Goal: Transaction & Acquisition: Subscribe to service/newsletter

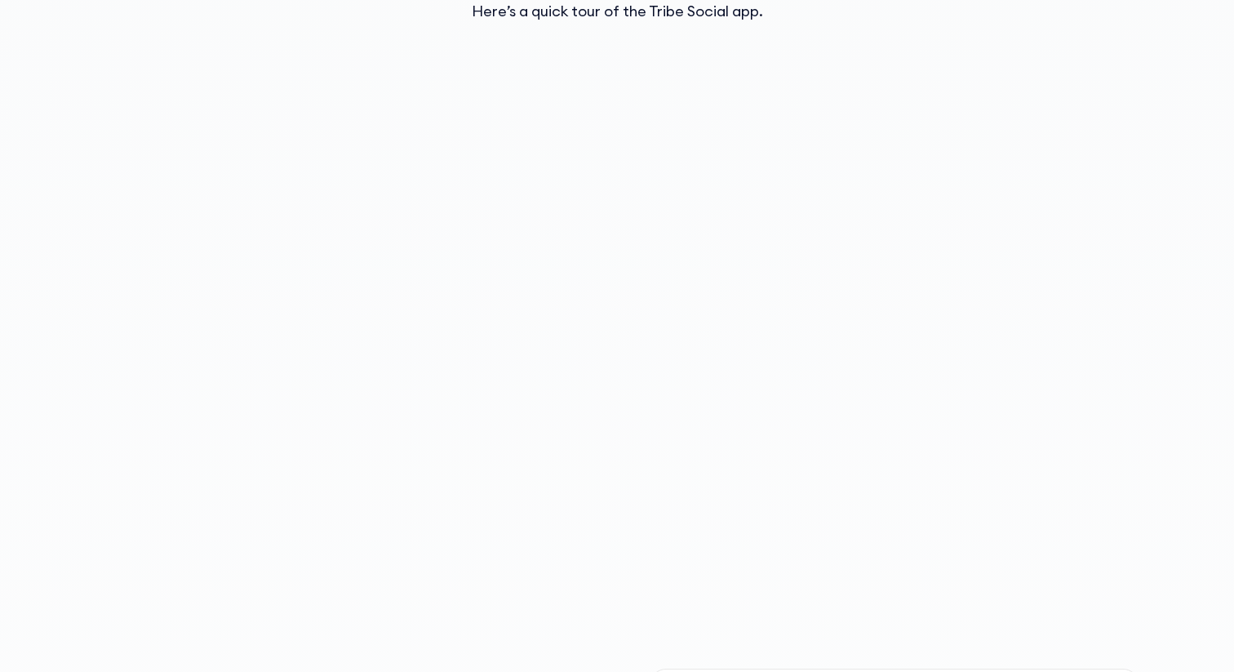
scroll to position [1784, 0]
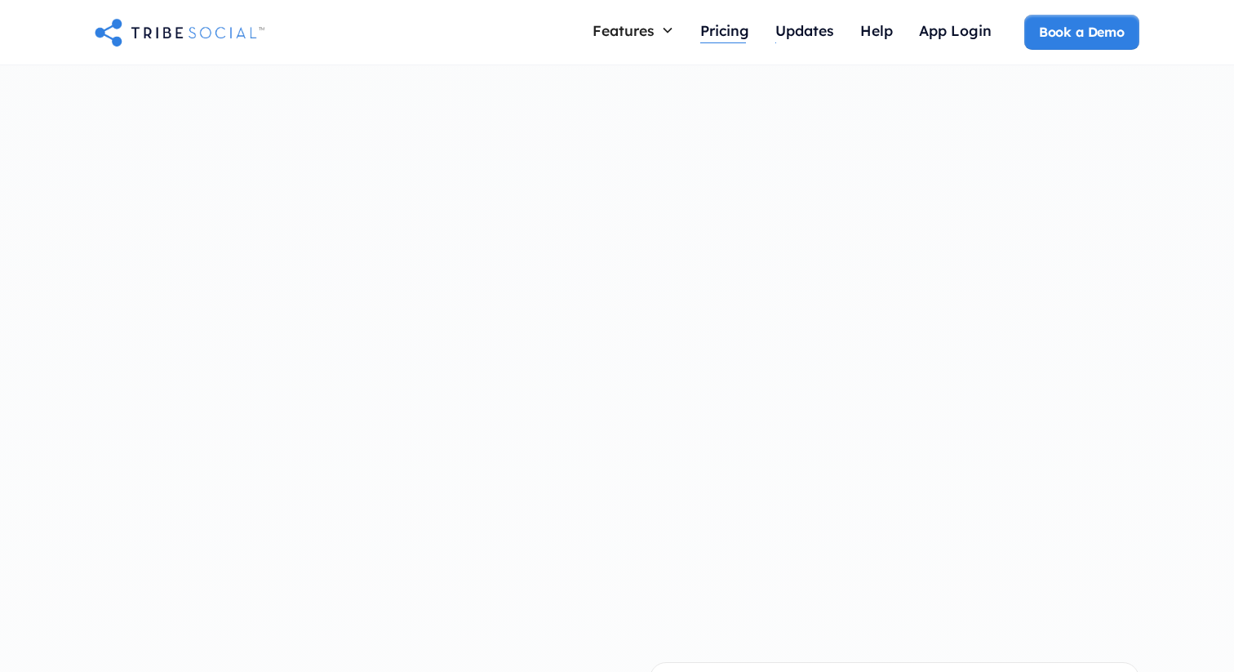
click at [737, 38] on div "Pricing" at bounding box center [724, 30] width 49 height 18
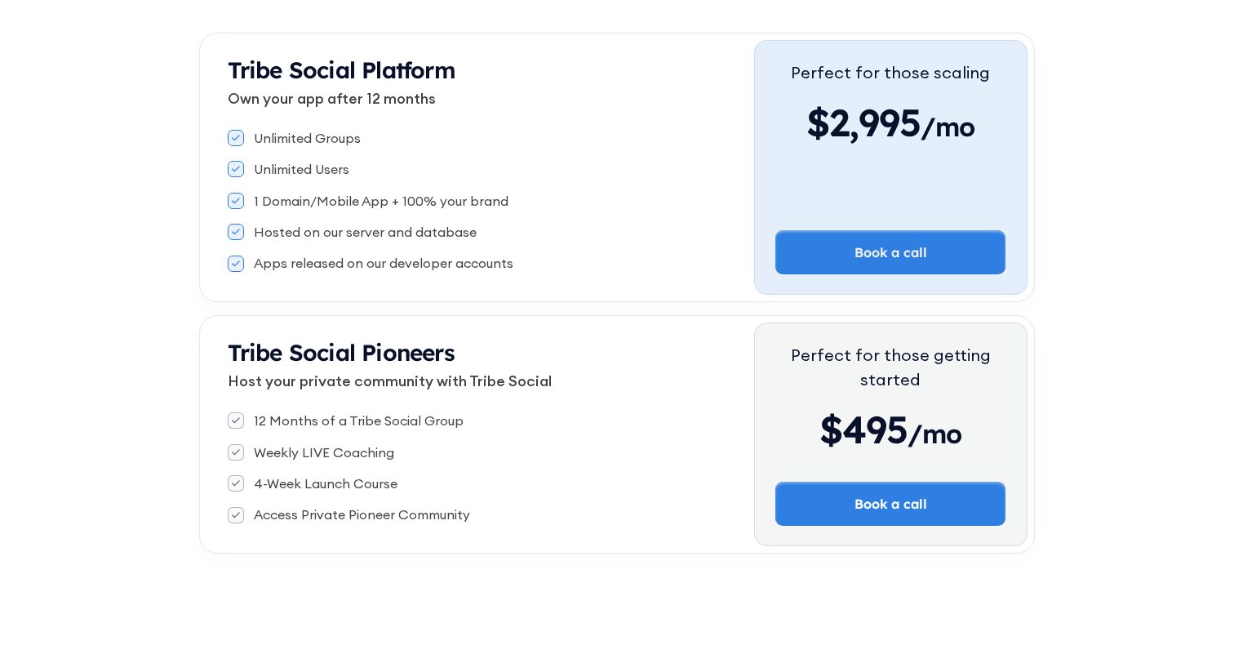
scroll to position [357, 0]
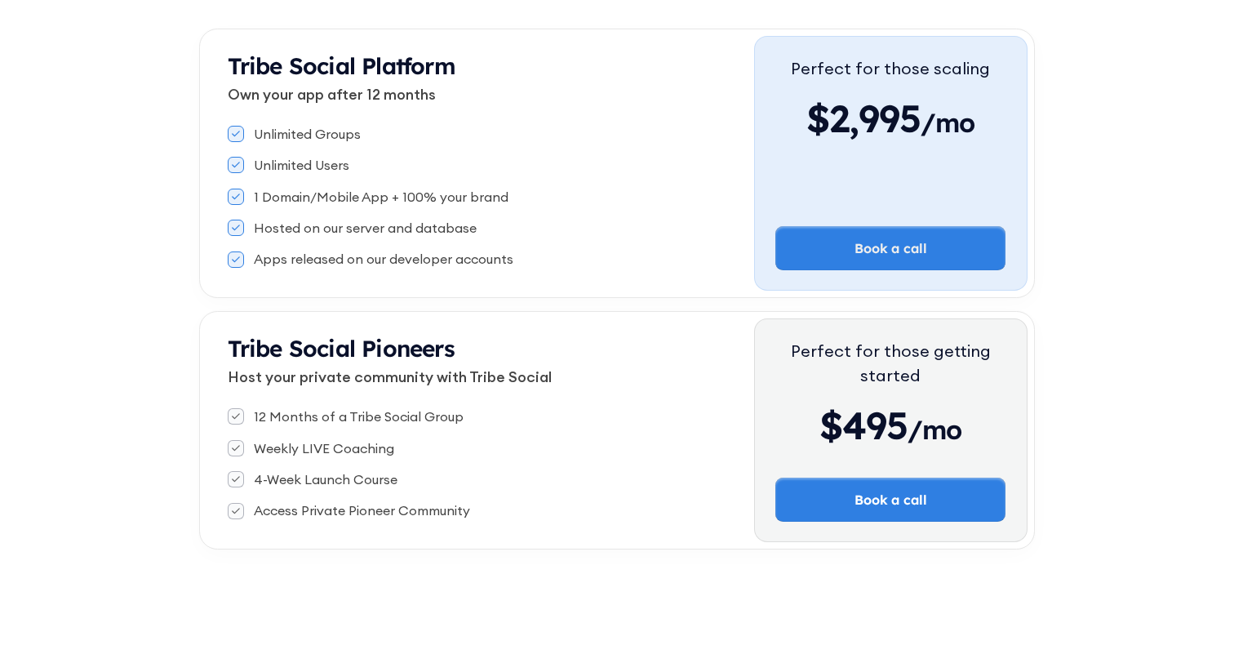
click at [330, 416] on div "12 Months of a Tribe Social Group" at bounding box center [359, 416] width 210 height 18
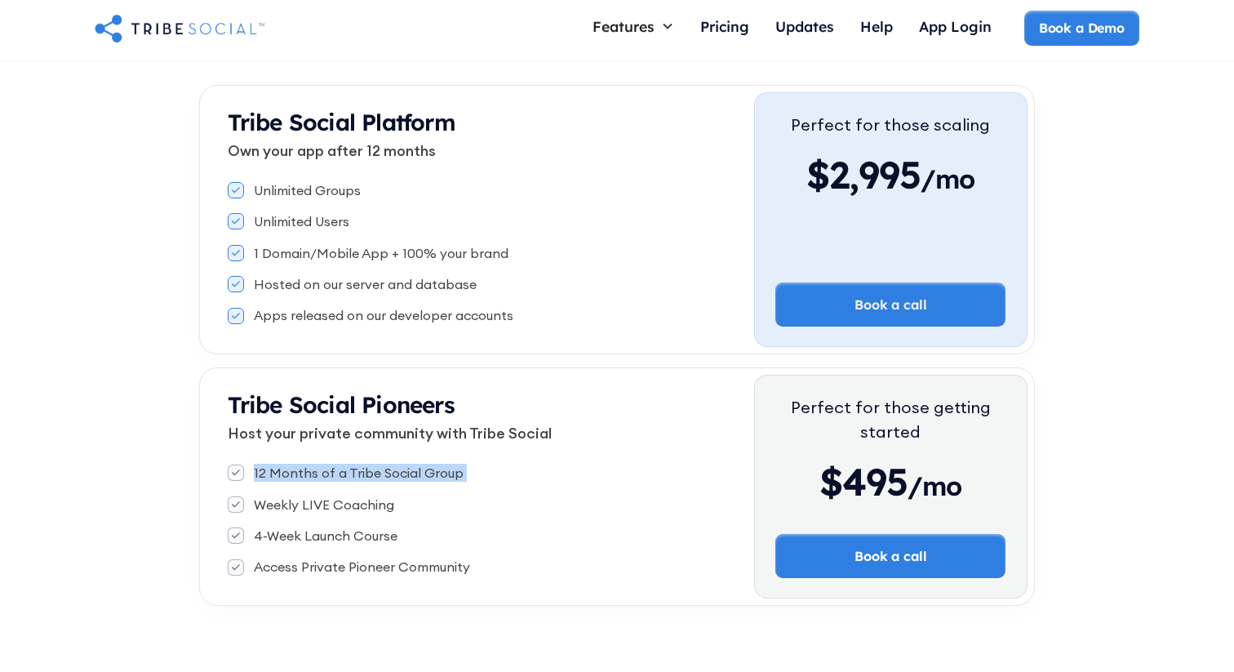
scroll to position [0, 0]
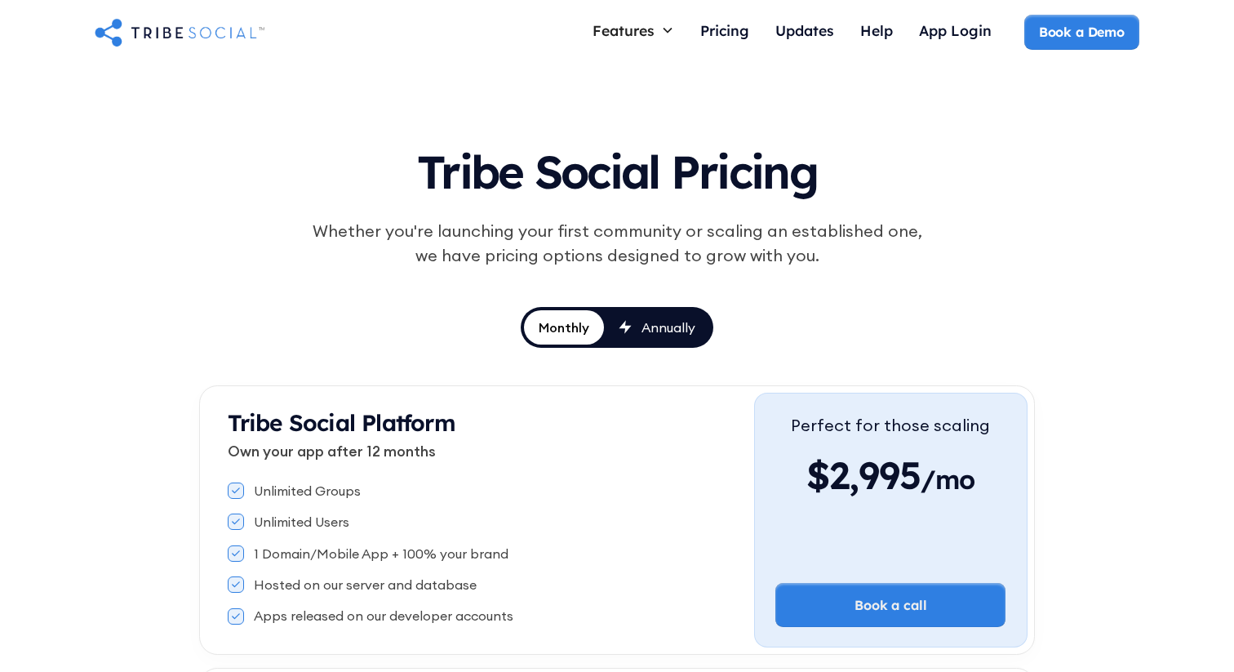
click at [207, 33] on img at bounding box center [180, 32] width 170 height 33
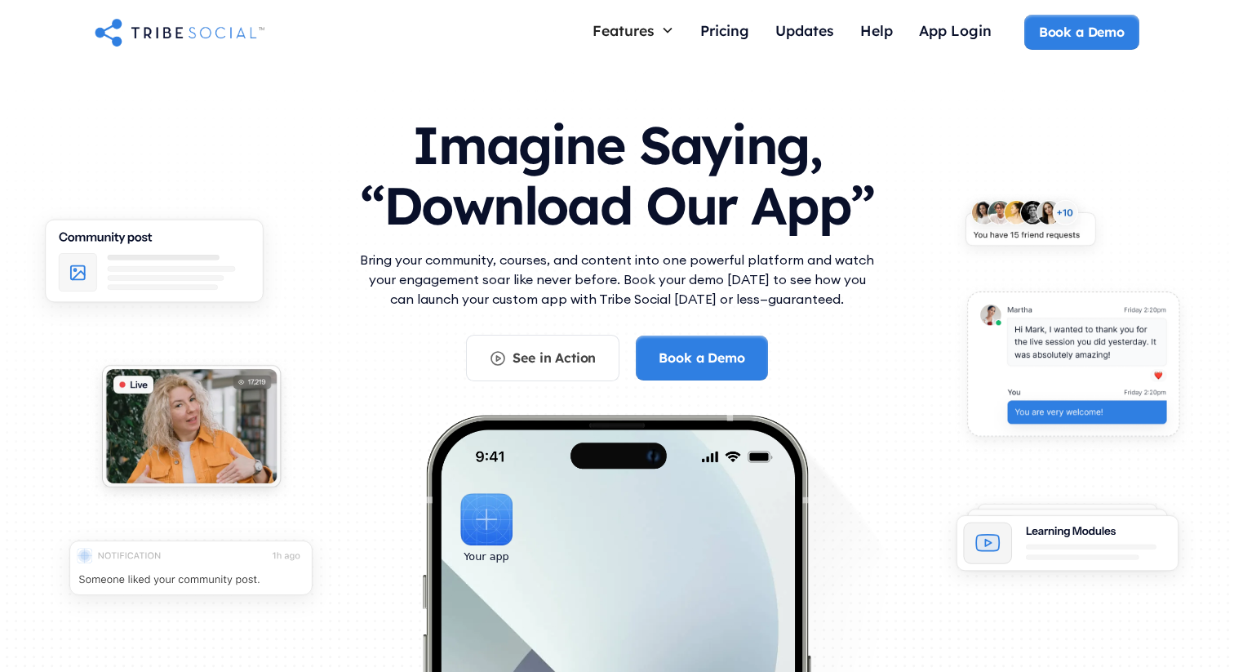
click at [537, 265] on p "Bring your community, courses, and content into one powerful platform and watch…" at bounding box center [617, 279] width 522 height 59
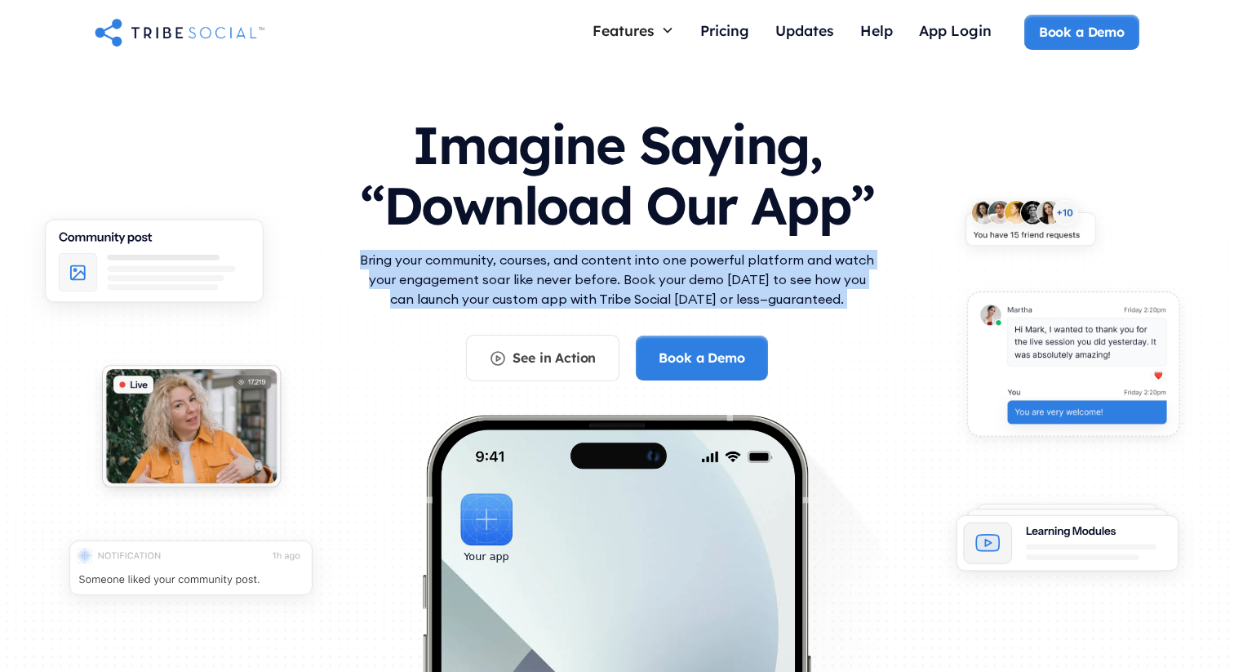
click at [537, 265] on p "Bring your community, courses, and content into one powerful platform and watch…" at bounding box center [617, 279] width 522 height 59
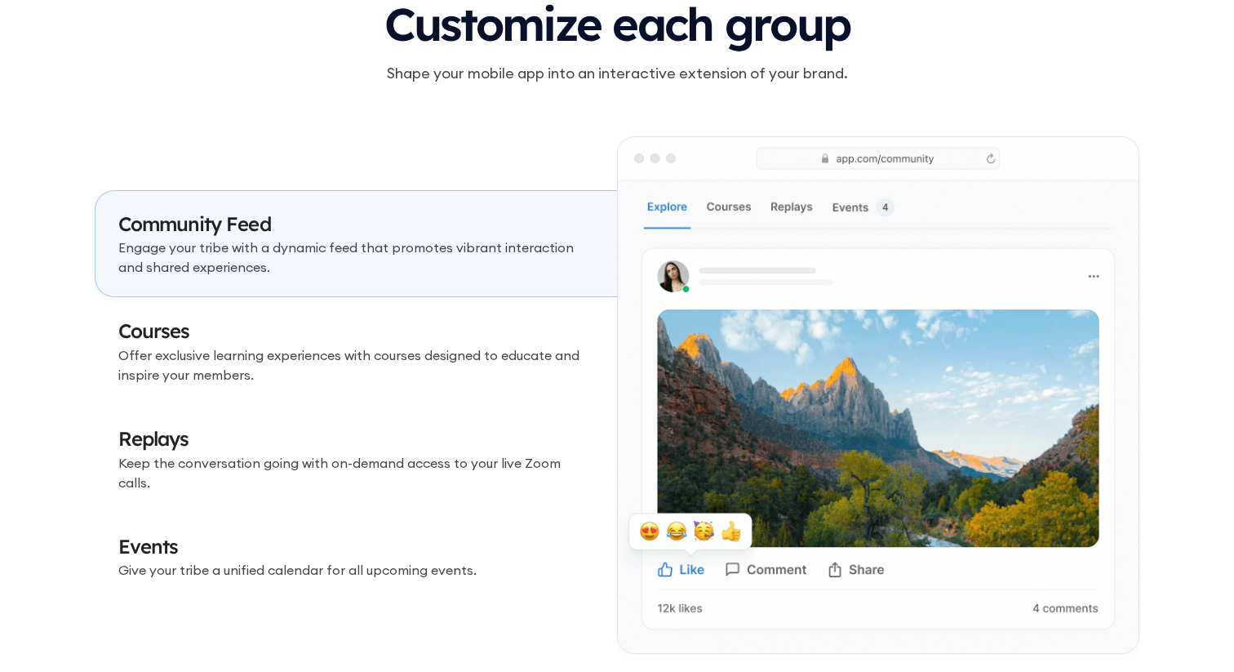
scroll to position [4752, 0]
click at [724, 207] on img at bounding box center [878, 394] width 521 height 516
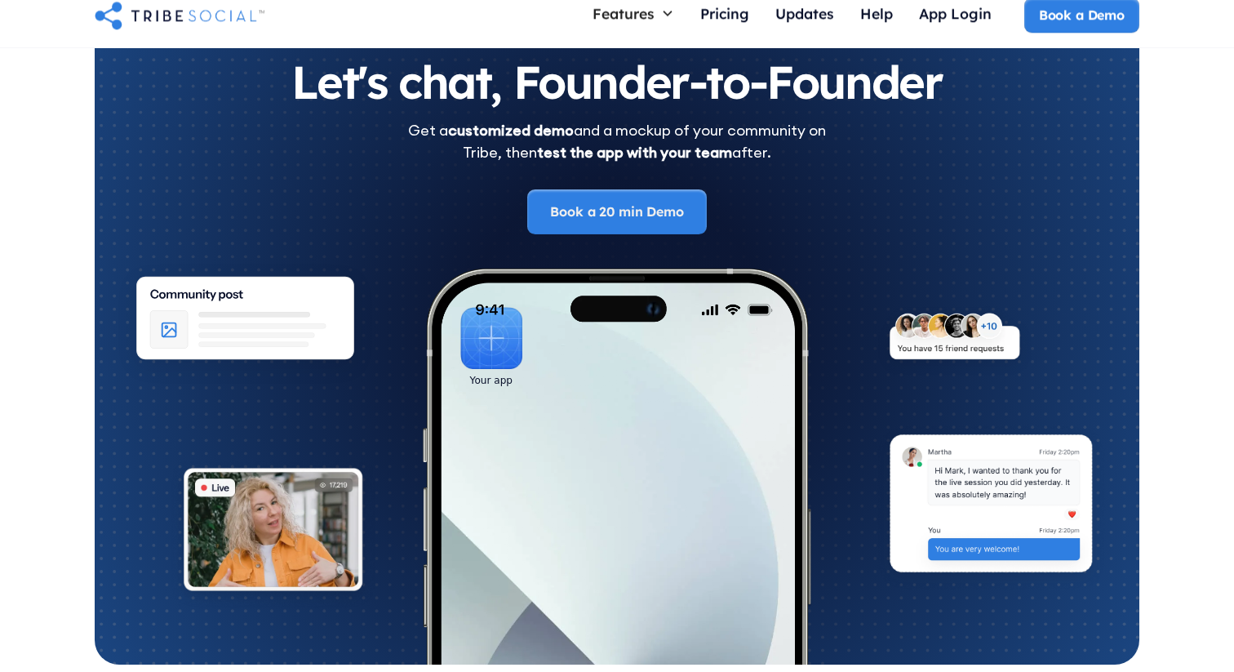
scroll to position [8814, 0]
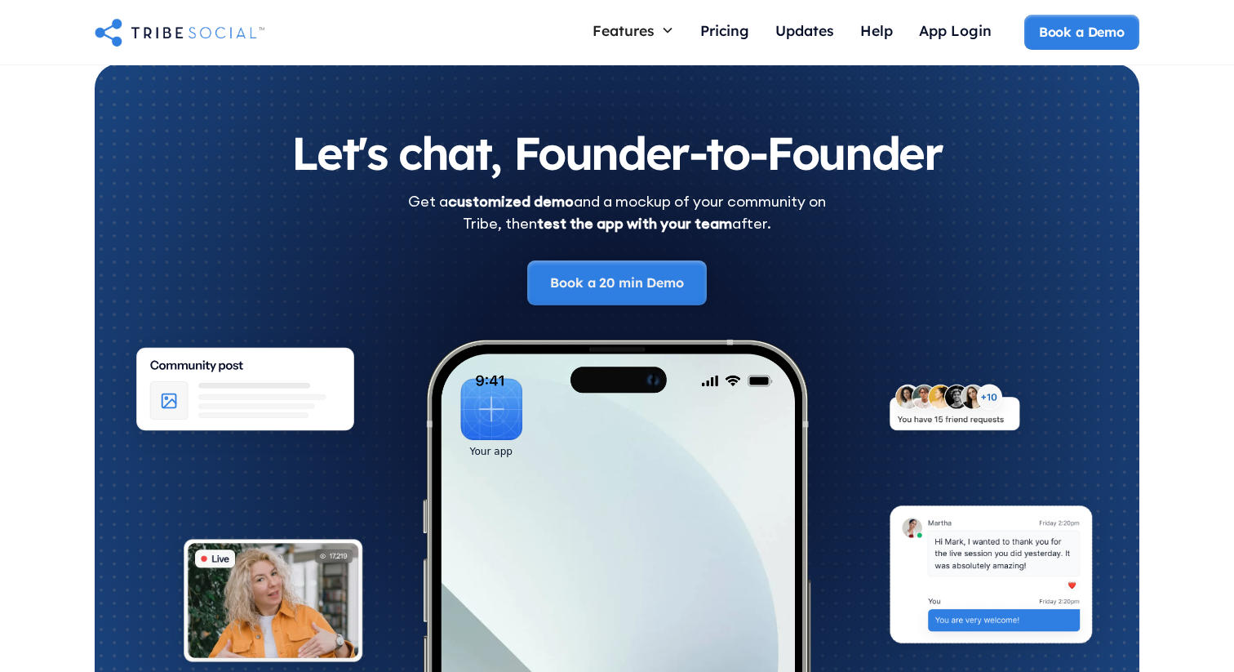
click at [654, 277] on link "Book a 20 min Demo" at bounding box center [616, 282] width 179 height 44
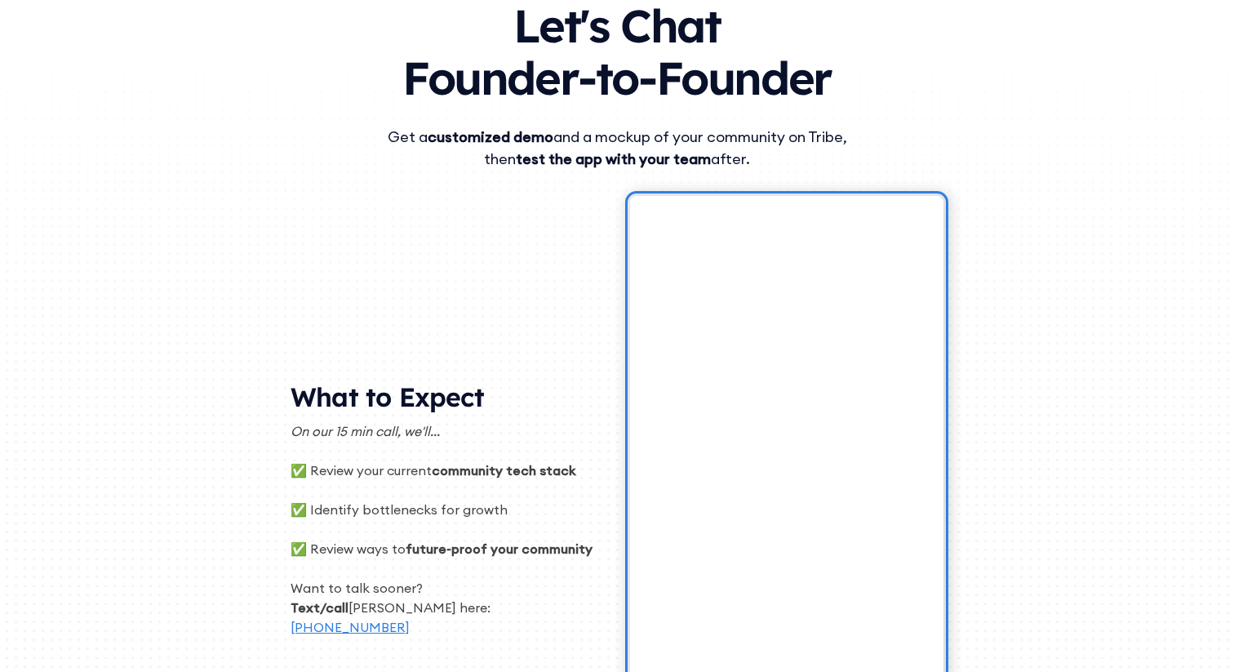
scroll to position [128, 0]
